Goal: Information Seeking & Learning: Learn about a topic

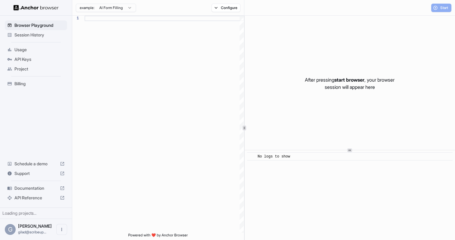
scroll to position [54, 0]
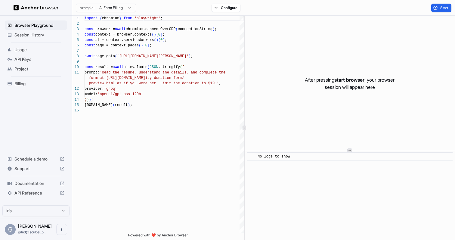
click at [131, 10] on html "Browser Playground Session History Usage API Keys Project Billing Schedule a de…" at bounding box center [227, 120] width 455 height 240
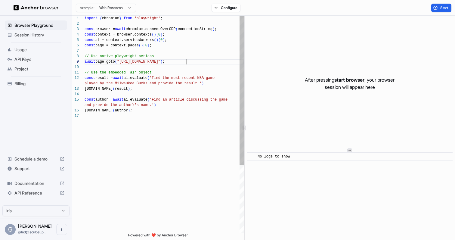
scroll to position [43, 0]
drag, startPoint x: 187, startPoint y: 61, endPoint x: 122, endPoint y: 61, distance: 64.7
click at [122, 61] on div "import { chromium } from 'playwright' ; const browser = await chromium.connectO…" at bounding box center [164, 173] width 159 height 315
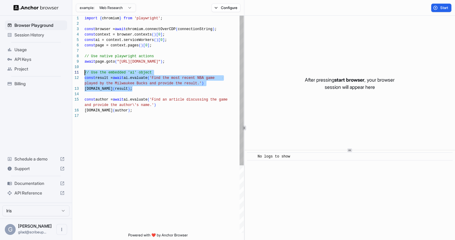
scroll to position [0, 0]
drag, startPoint x: 144, startPoint y: 92, endPoint x: 67, endPoint y: 72, distance: 79.5
click at [85, 72] on div "import { chromium } from 'playwright' ; const browser = await chromium.connectO…" at bounding box center [164, 173] width 159 height 315
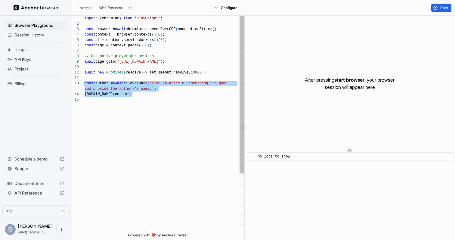
scroll to position [11, 0]
drag, startPoint x: 129, startPoint y: 105, endPoint x: 66, endPoint y: 84, distance: 66.3
click at [85, 84] on div "import { chromium } from 'playwright' ; const browser = await chromium.connectO…" at bounding box center [164, 165] width 159 height 298
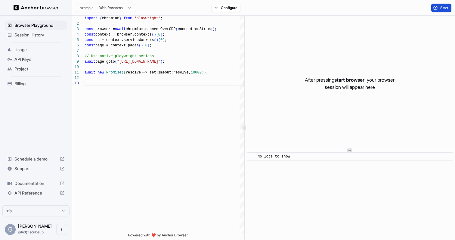
click at [441, 5] on span "Start" at bounding box center [444, 7] width 8 height 5
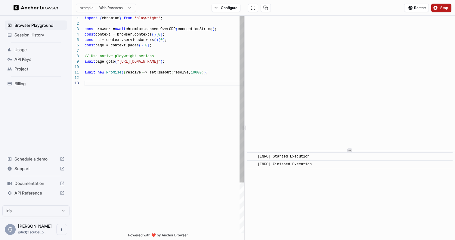
scroll to position [43, 0]
drag, startPoint x: 167, startPoint y: 62, endPoint x: 208, endPoint y: 64, distance: 40.4
click at [208, 64] on div "import { chromium } from 'playwright' ; const browser = await chromium.connectO…" at bounding box center [164, 157] width 159 height 282
click at [446, 8] on span "Stop" at bounding box center [444, 7] width 8 height 5
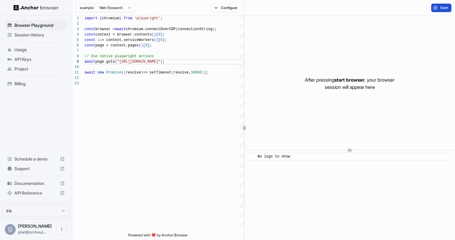
click at [446, 8] on span "Start" at bounding box center [444, 7] width 8 height 5
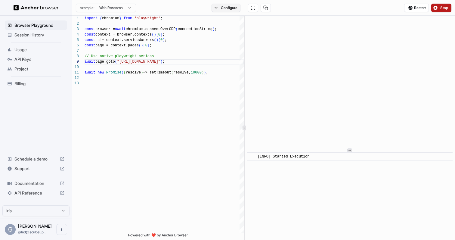
click at [225, 11] on button "Configure" at bounding box center [226, 8] width 29 height 8
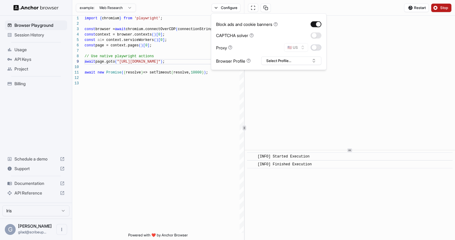
click at [316, 49] on button "button" at bounding box center [316, 48] width 11 height 6
click at [312, 62] on button "Select Profile..." at bounding box center [291, 61] width 60 height 8
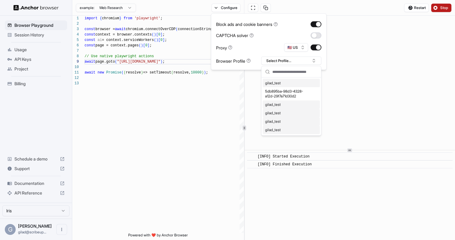
click at [316, 36] on button "button" at bounding box center [316, 35] width 11 height 6
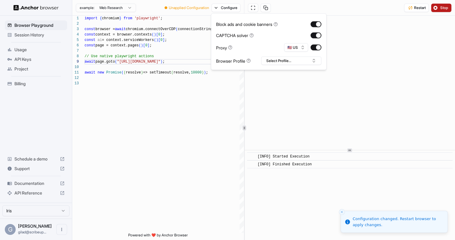
click at [446, 8] on span "Stop" at bounding box center [444, 7] width 8 height 5
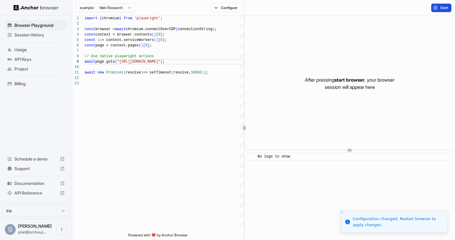
click at [446, 8] on span "Start" at bounding box center [444, 7] width 8 height 5
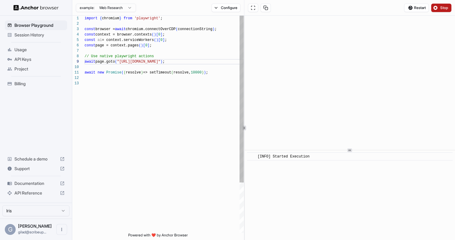
click at [183, 65] on div "import { chromium } from 'playwright' ; const browser = await chromium.connectO…" at bounding box center [164, 157] width 159 height 282
type textarea "**********"
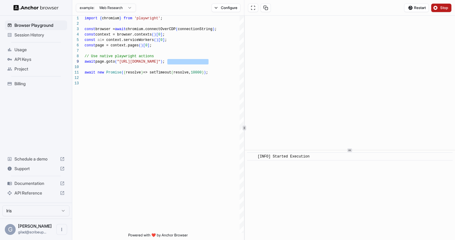
click at [443, 5] on button "Stop" at bounding box center [441, 8] width 20 height 8
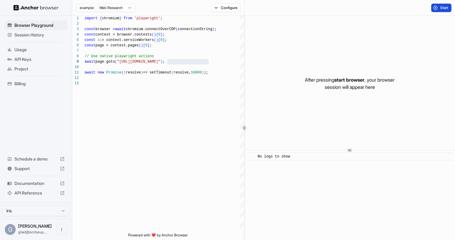
click at [443, 5] on button "Start" at bounding box center [441, 8] width 20 height 8
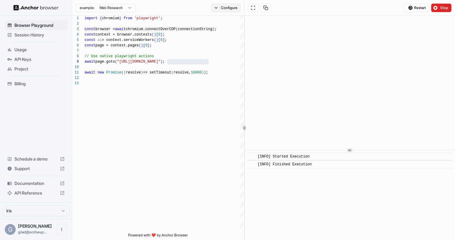
click at [220, 5] on button "Configure" at bounding box center [226, 8] width 29 height 8
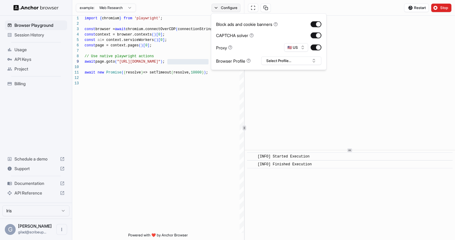
click at [220, 5] on button "Configure" at bounding box center [226, 8] width 29 height 8
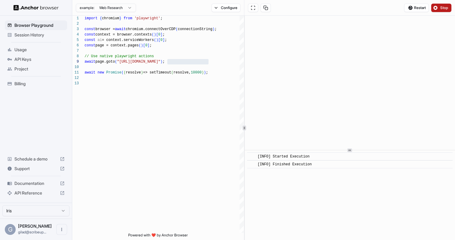
click at [444, 8] on span "Stop" at bounding box center [444, 7] width 8 height 5
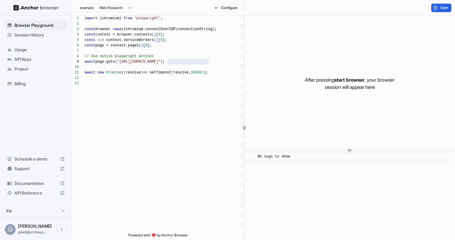
click at [44, 37] on span "Session History" at bounding box center [39, 35] width 50 height 6
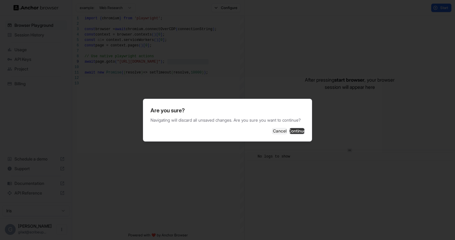
click at [297, 131] on button "Continue" at bounding box center [297, 131] width 15 height 6
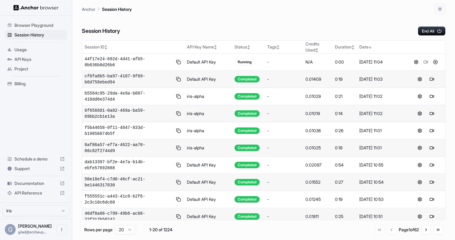
click at [435, 79] on button at bounding box center [431, 79] width 7 height 7
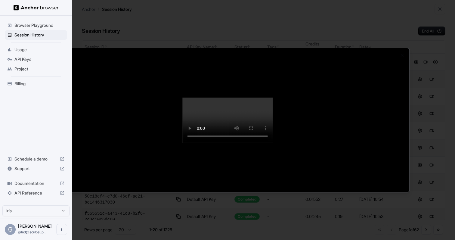
click at [198, 3] on div at bounding box center [227, 120] width 455 height 240
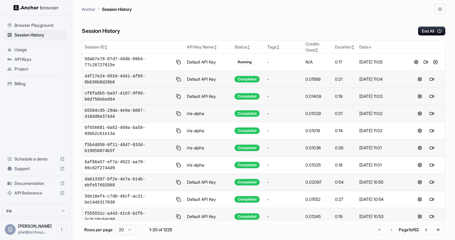
click at [431, 98] on button at bounding box center [431, 96] width 7 height 7
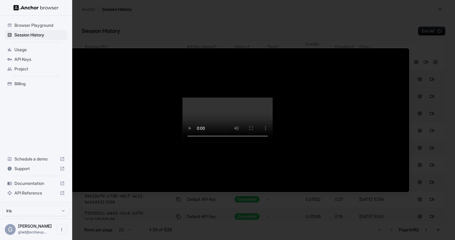
click at [439, 114] on div at bounding box center [227, 120] width 455 height 240
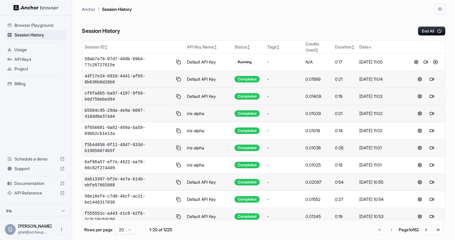
click at [430, 113] on button at bounding box center [431, 113] width 7 height 7
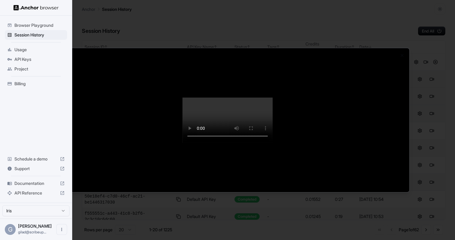
click at [431, 111] on div at bounding box center [227, 120] width 455 height 240
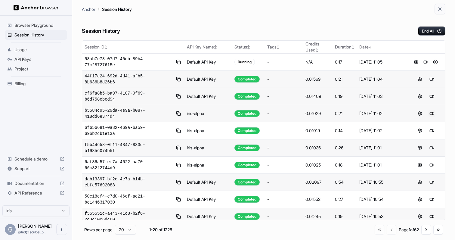
click at [431, 112] on button at bounding box center [431, 113] width 7 height 7
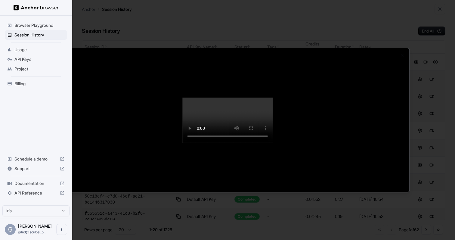
click at [431, 112] on div at bounding box center [227, 120] width 455 height 240
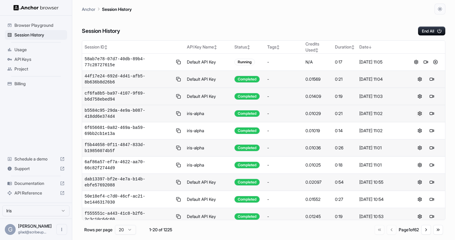
click at [419, 112] on button at bounding box center [419, 113] width 7 height 7
click at [51, 36] on span "Session History" at bounding box center [39, 35] width 50 height 6
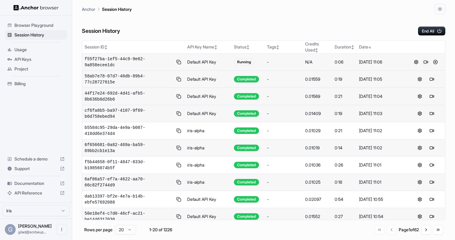
click at [426, 63] on button at bounding box center [425, 61] width 7 height 7
click at [44, 28] on span "Browser Playground" at bounding box center [39, 25] width 50 height 6
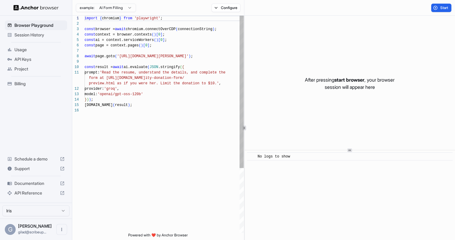
scroll to position [38, 0]
click at [180, 135] on div "import { chromium } from 'playwright' ; const browser = await chromium.connectO…" at bounding box center [164, 170] width 159 height 309
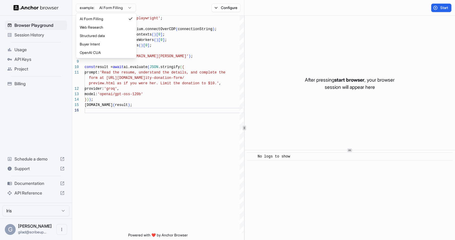
click at [125, 10] on html "Browser Playground Session History Usage API Keys Project Billing Schedule a de…" at bounding box center [227, 120] width 455 height 240
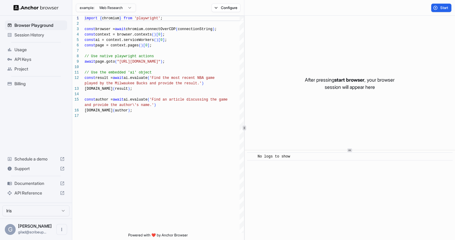
click at [123, 2] on div "example: Web Research Configure" at bounding box center [158, 8] width 172 height 16
click at [123, 4] on html "Browser Playground Session History Usage API Keys Project Billing Schedule a de…" at bounding box center [227, 120] width 455 height 240
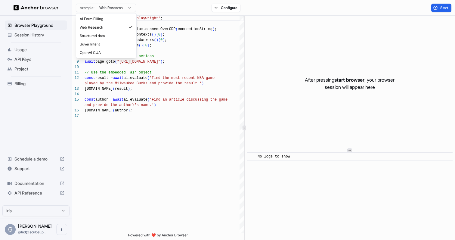
click at [123, 4] on html "Browser Playground Session History Usage API Keys Project Billing Schedule a de…" at bounding box center [227, 120] width 455 height 240
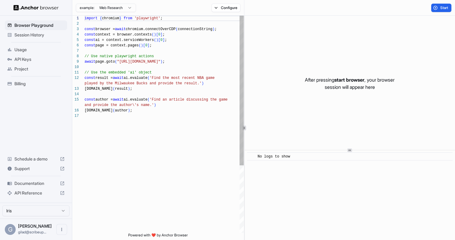
scroll to position [43, 0]
drag, startPoint x: 182, startPoint y: 61, endPoint x: 123, endPoint y: 61, distance: 58.7
click at [123, 61] on div "import { chromium } from 'playwright' ; const browser = await chromium.connectO…" at bounding box center [164, 173] width 159 height 315
click at [148, 63] on div "import { chromium } from 'playwright' ; const browser = await chromium.connectO…" at bounding box center [164, 173] width 159 height 315
drag, startPoint x: 138, startPoint y: 63, endPoint x: 181, endPoint y: 61, distance: 43.1
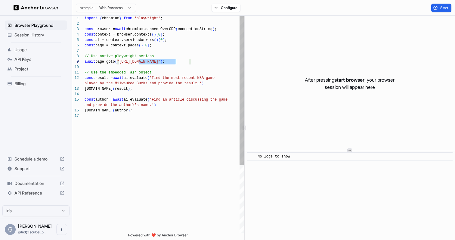
click at [181, 61] on div "import { chromium } from 'playwright' ; const browser = await chromium.connectO…" at bounding box center [164, 173] width 159 height 315
drag, startPoint x: 187, startPoint y: 62, endPoint x: 122, endPoint y: 62, distance: 65.0
click at [122, 62] on div "import { chromium } from 'playwright' ; const browser = await chromium.connectO…" at bounding box center [164, 173] width 159 height 315
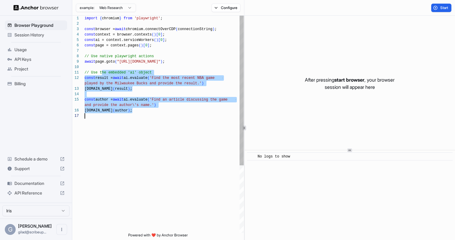
drag, startPoint x: 102, startPoint y: 71, endPoint x: 133, endPoint y: 120, distance: 57.7
click at [133, 120] on div "import { chromium } from 'playwright' ; const browser = await chromium.connectO…" at bounding box center [164, 173] width 159 height 315
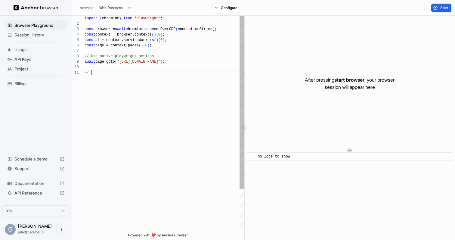
type textarea "*"
type textarea "**********"
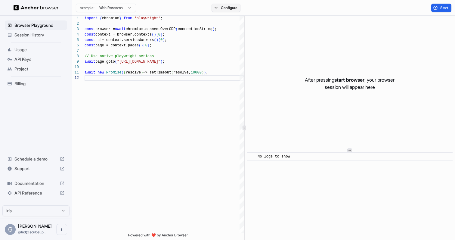
click at [227, 10] on button "Configure" at bounding box center [226, 8] width 29 height 8
click at [314, 36] on button "button" at bounding box center [316, 35] width 11 height 6
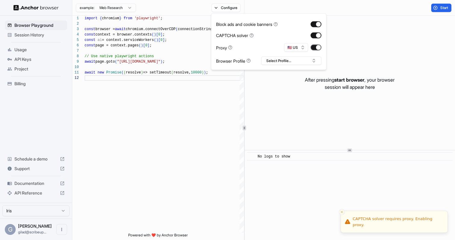
click at [315, 47] on button "button" at bounding box center [316, 48] width 11 height 6
click at [317, 34] on button "button" at bounding box center [316, 35] width 11 height 6
click at [278, 24] on icon at bounding box center [276, 24] width 4 height 4
click at [434, 6] on button "Start" at bounding box center [441, 8] width 20 height 8
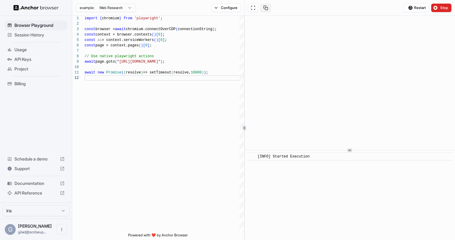
click at [267, 6] on button at bounding box center [266, 8] width 10 height 8
click at [51, 47] on span "Usage" at bounding box center [39, 50] width 50 height 6
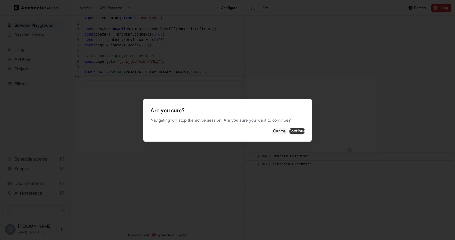
click at [300, 128] on button "Continue" at bounding box center [297, 131] width 15 height 6
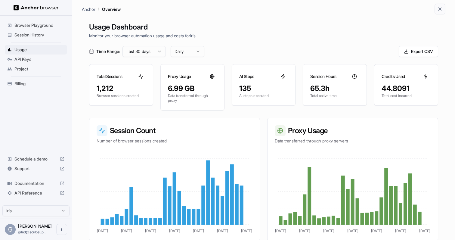
click at [38, 58] on span "API Keys" at bounding box center [39, 59] width 50 height 6
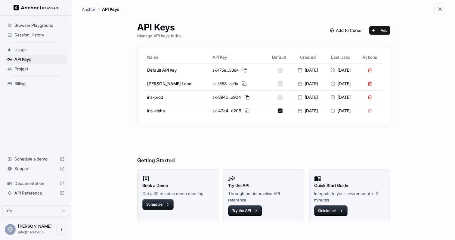
click at [43, 35] on span "Session History" at bounding box center [39, 35] width 50 height 6
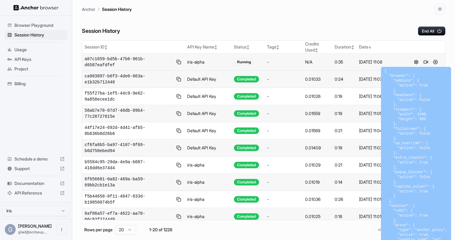
click at [425, 62] on button at bounding box center [425, 61] width 7 height 7
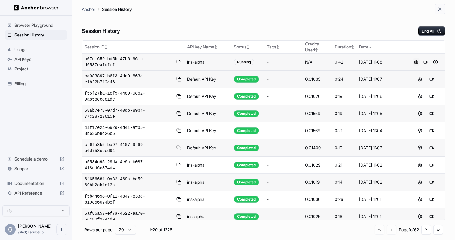
click at [415, 62] on button at bounding box center [416, 61] width 7 height 7
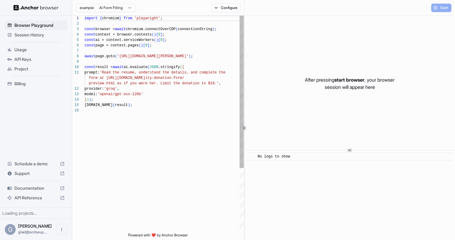
scroll to position [54, 0]
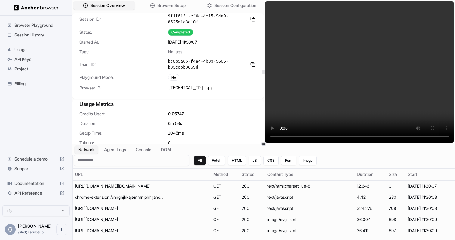
click at [349, 99] on video at bounding box center [359, 72] width 189 height 142
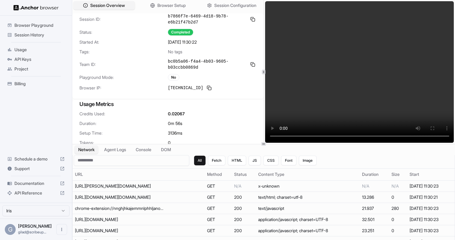
click at [372, 80] on video at bounding box center [359, 72] width 189 height 142
click at [402, 96] on video at bounding box center [359, 72] width 189 height 142
